Goal: Navigation & Orientation: Find specific page/section

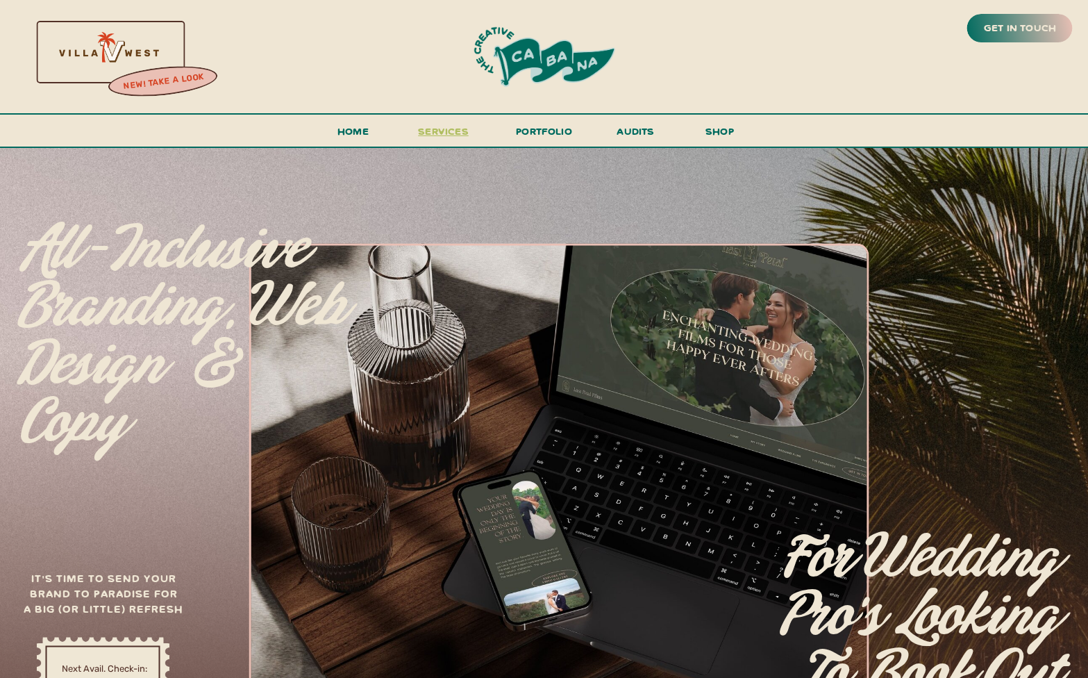
click at [431, 128] on span "services" at bounding box center [443, 130] width 51 height 13
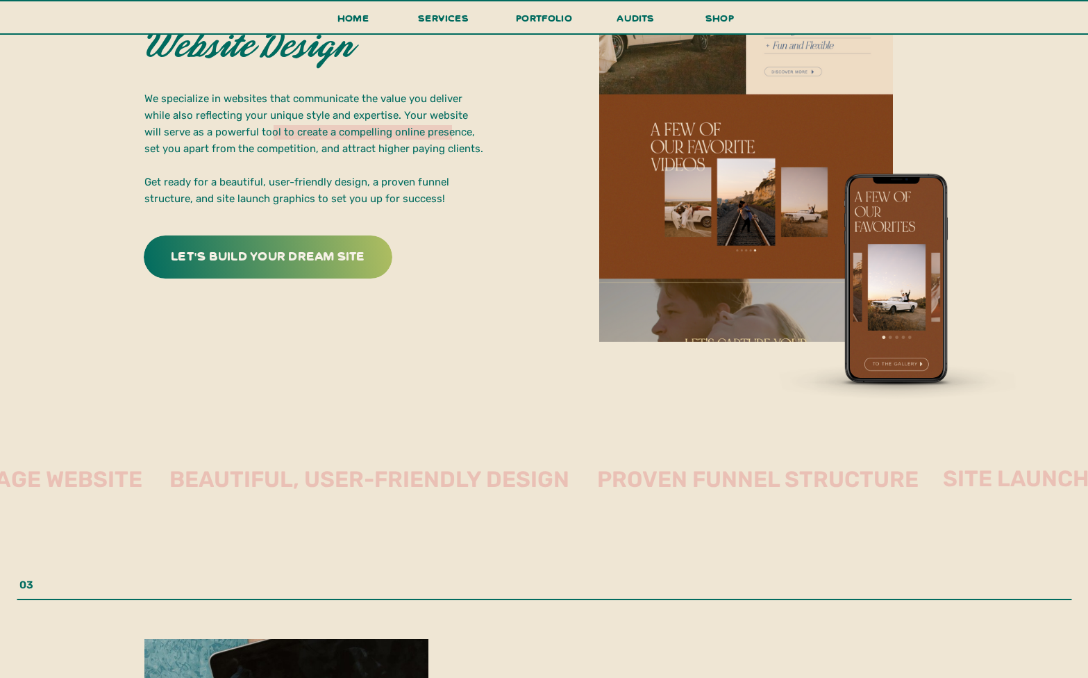
scroll to position [2778, 0]
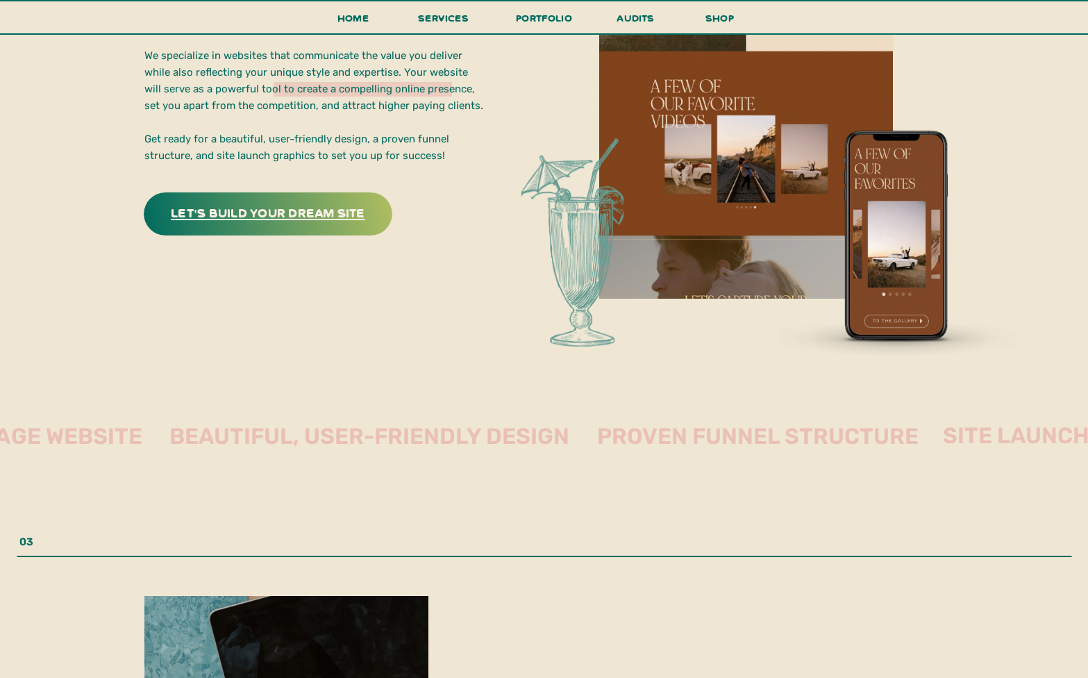
click at [330, 215] on h3 "let's build your dream site" at bounding box center [268, 212] width 217 height 22
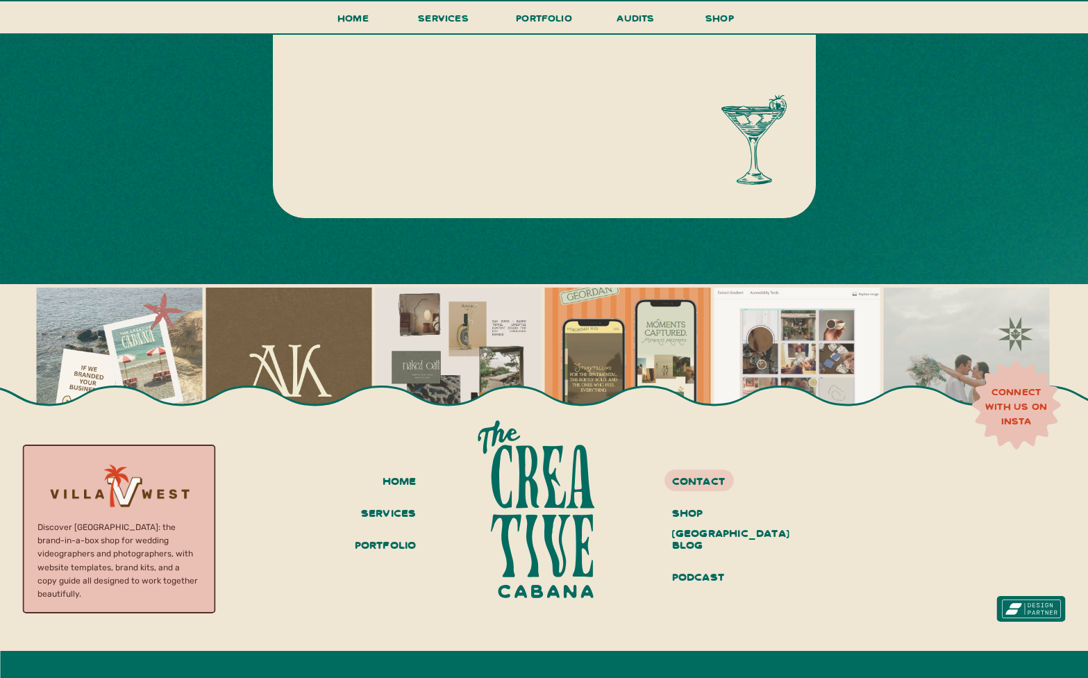
scroll to position [779, 0]
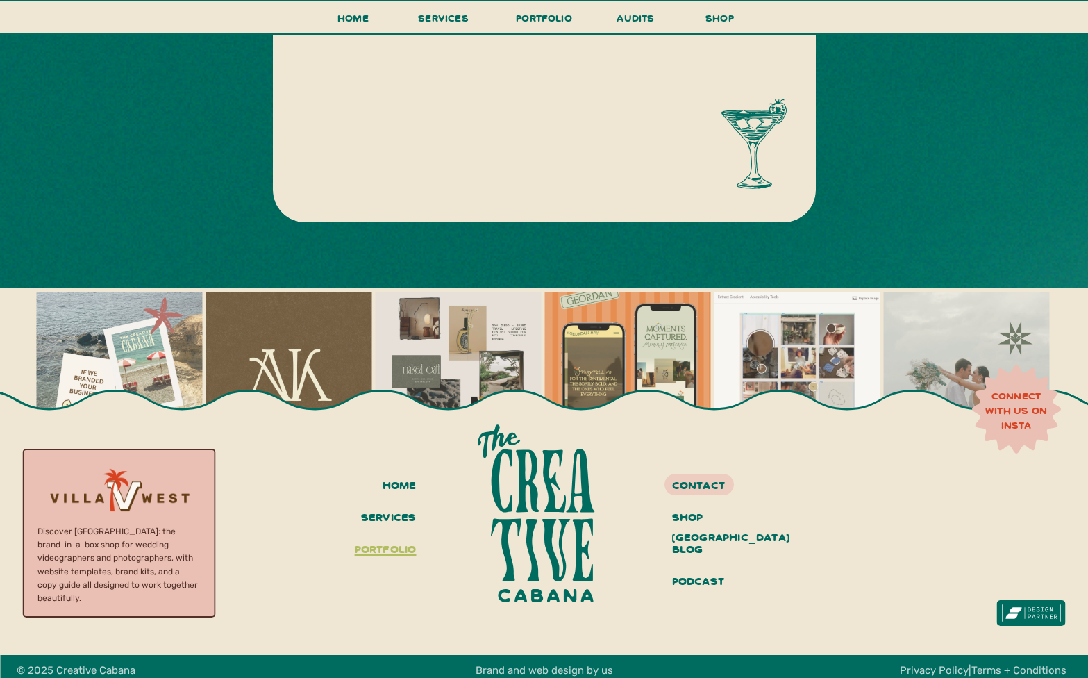
click at [385, 546] on h3 "portfolio" at bounding box center [382, 550] width 69 height 24
